Goal: Entertainment & Leisure: Consume media (video, audio)

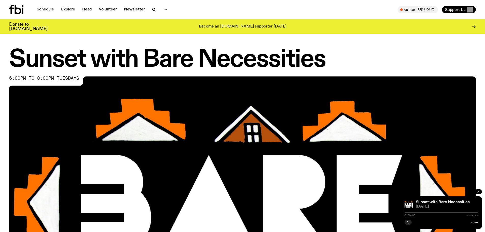
click at [410, 212] on div at bounding box center [440, 211] width 73 height 1
click at [409, 212] on div at bounding box center [440, 211] width 73 height 1
click at [406, 222] on button "button" at bounding box center [407, 222] width 7 height 5
click at [409, 221] on rect "button" at bounding box center [408, 222] width 1 height 3
